Goal: Navigation & Orientation: Find specific page/section

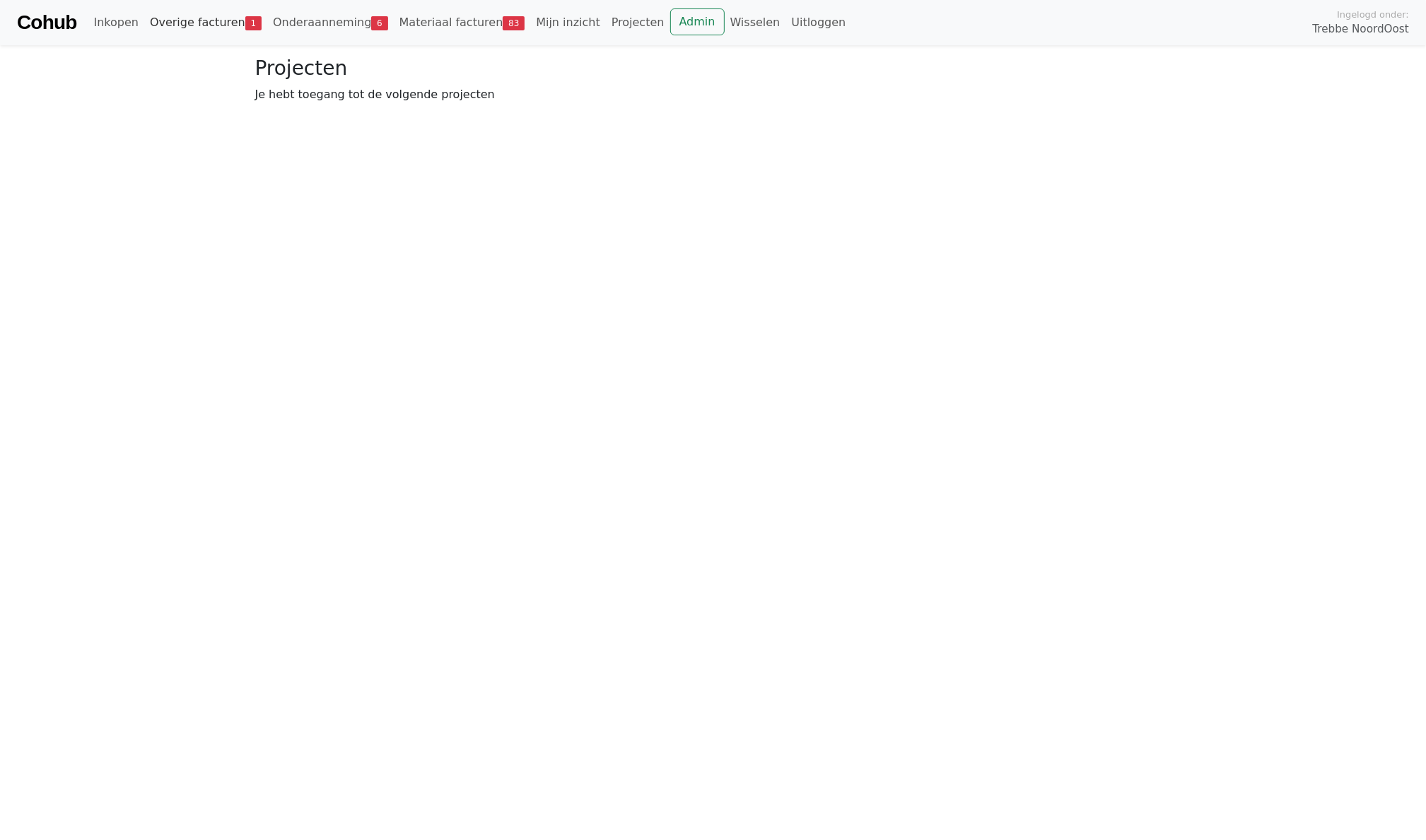
click at [187, 13] on link "Overige facturen 1" at bounding box center [205, 22] width 123 height 28
click at [317, 24] on link "Onderaanneming 6" at bounding box center [331, 22] width 127 height 28
click at [724, 30] on link "Wisselen" at bounding box center [755, 22] width 62 height 28
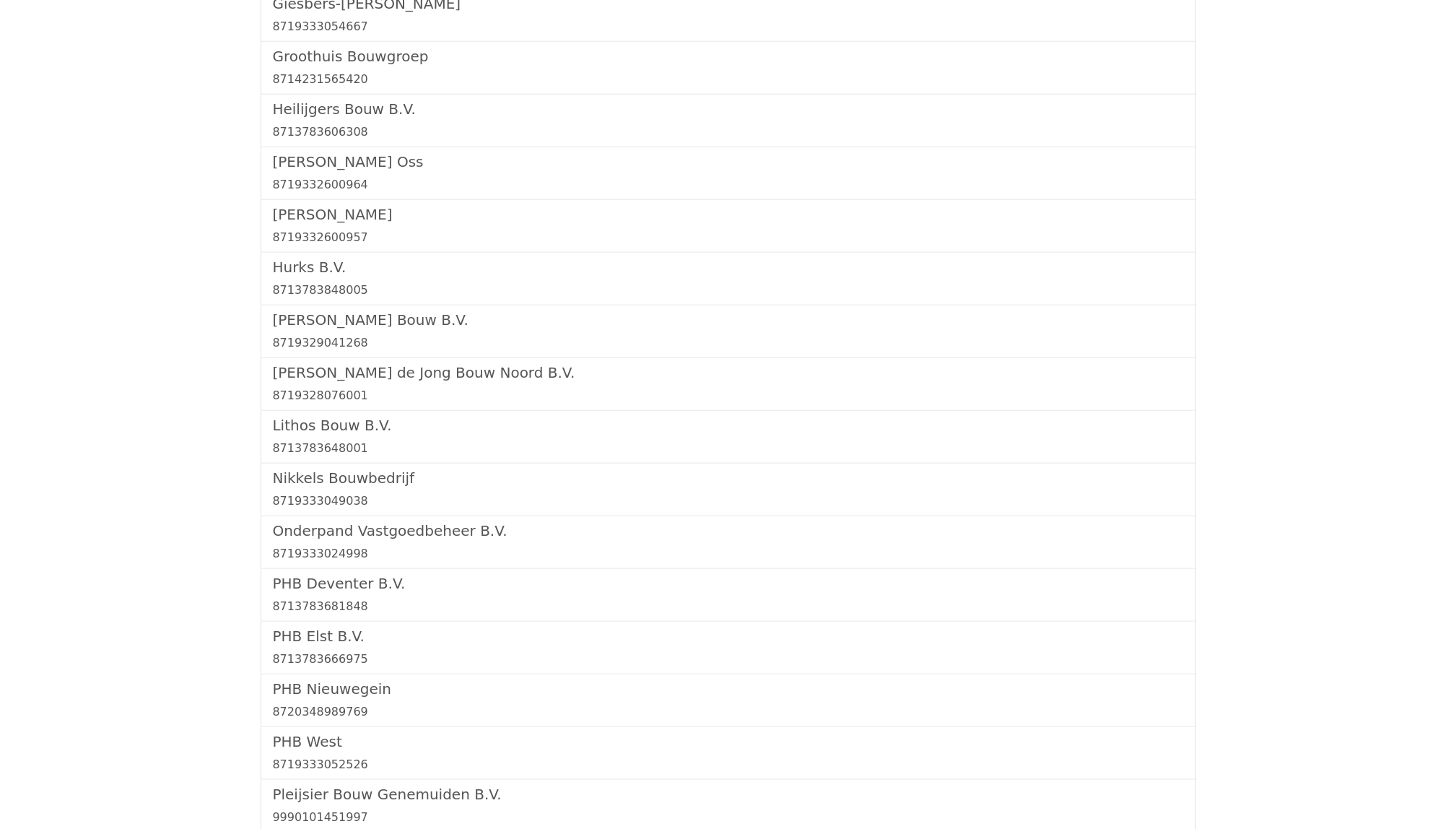
scroll to position [818, 0]
click at [399, 165] on h5 "[PERSON_NAME] Oss" at bounding box center [728, 165] width 911 height 17
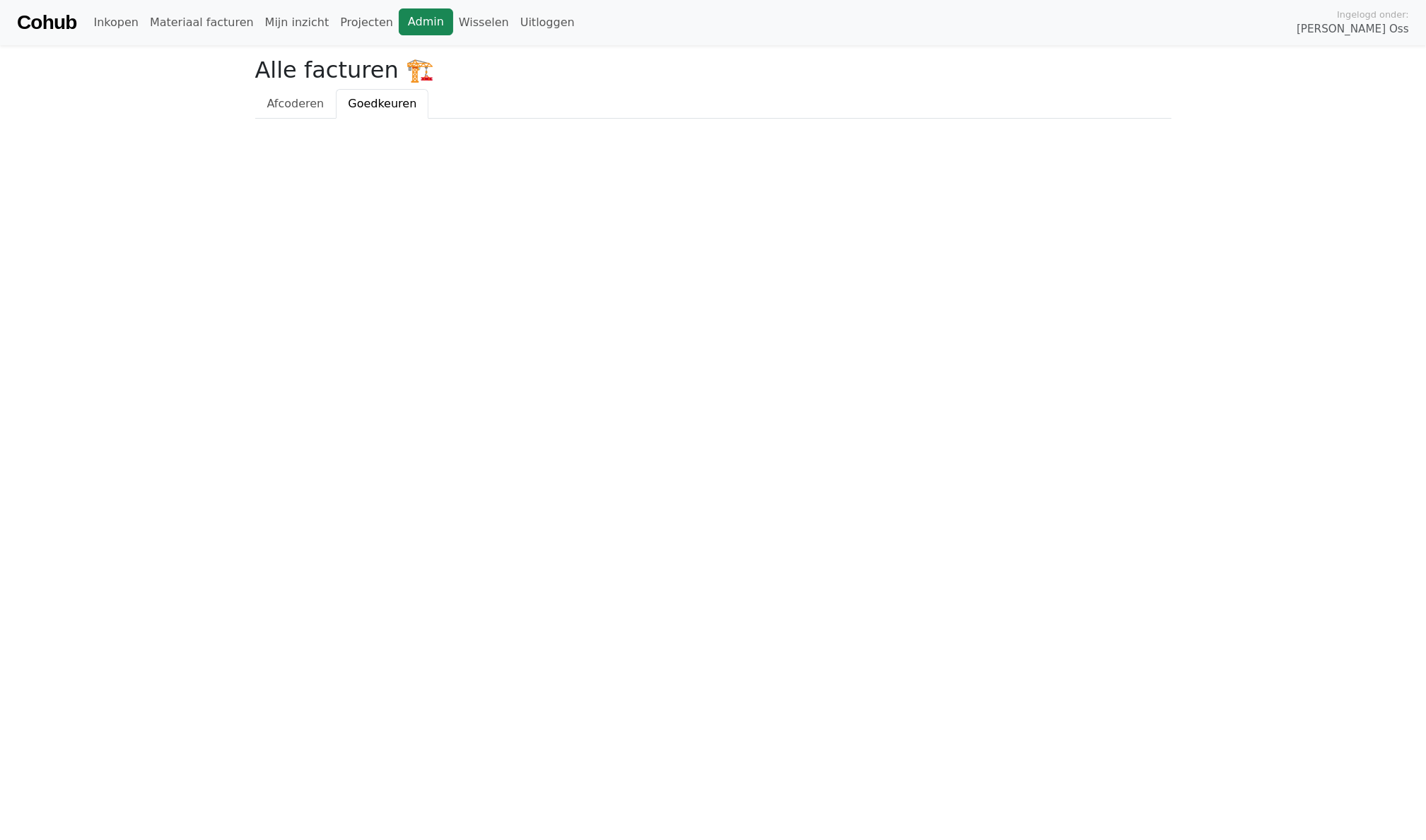
click at [417, 28] on link "Admin" at bounding box center [425, 21] width 54 height 27
click at [411, 27] on link "Admin" at bounding box center [425, 21] width 54 height 27
